Goal: Task Accomplishment & Management: Manage account settings

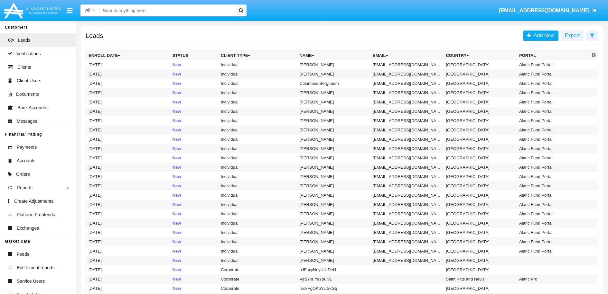
click at [166, 12] on input "Search" at bounding box center [167, 11] width 134 height 12
click at [172, 14] on input "Search" at bounding box center [167, 11] width 134 height 12
paste input "[EMAIL_ADDRESS]"
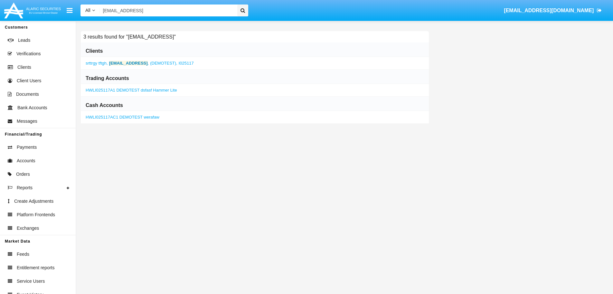
type input "[EMAIL_ADDRESS]"
click at [122, 62] on b "[EMAIL_ADDRESS]" at bounding box center [128, 63] width 39 height 5
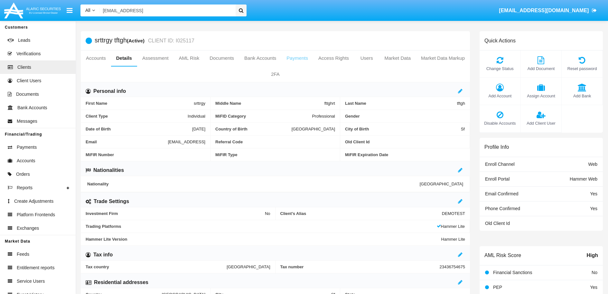
click at [313, 58] on link "Payments" at bounding box center [297, 58] width 32 height 15
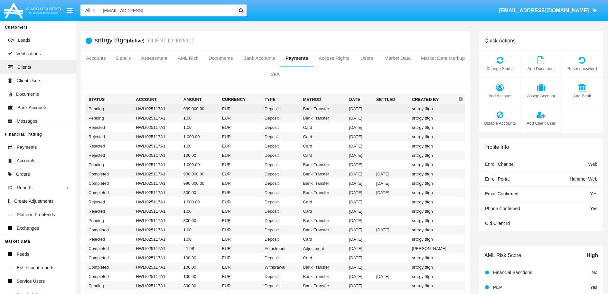
click at [325, 111] on td "Bank Transfer" at bounding box center [324, 108] width 46 height 9
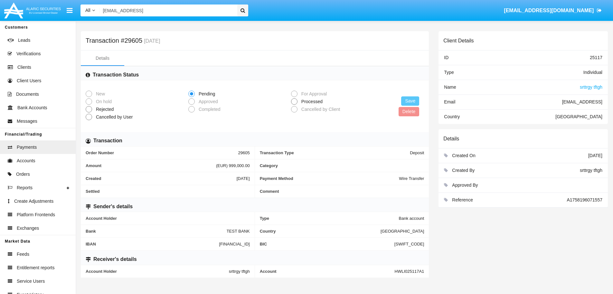
click at [296, 102] on span at bounding box center [294, 101] width 6 height 6
click at [294, 105] on input "Processed" at bounding box center [294, 105] width 0 height 0
radio input "true"
click at [415, 102] on button "Save" at bounding box center [410, 101] width 18 height 9
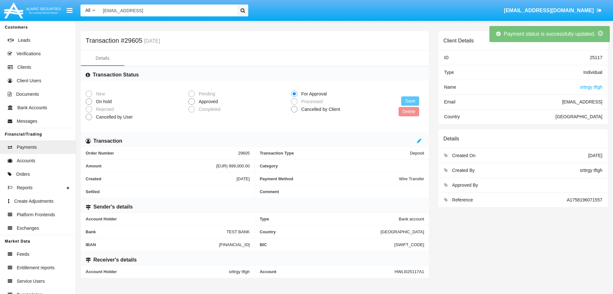
click at [198, 101] on span "Approved" at bounding box center [207, 101] width 25 height 7
click at [191, 105] on input "Approved" at bounding box center [191, 105] width 0 height 0
radio input "true"
click at [416, 97] on button "Save" at bounding box center [410, 101] width 18 height 9
